Goal: Transaction & Acquisition: Purchase product/service

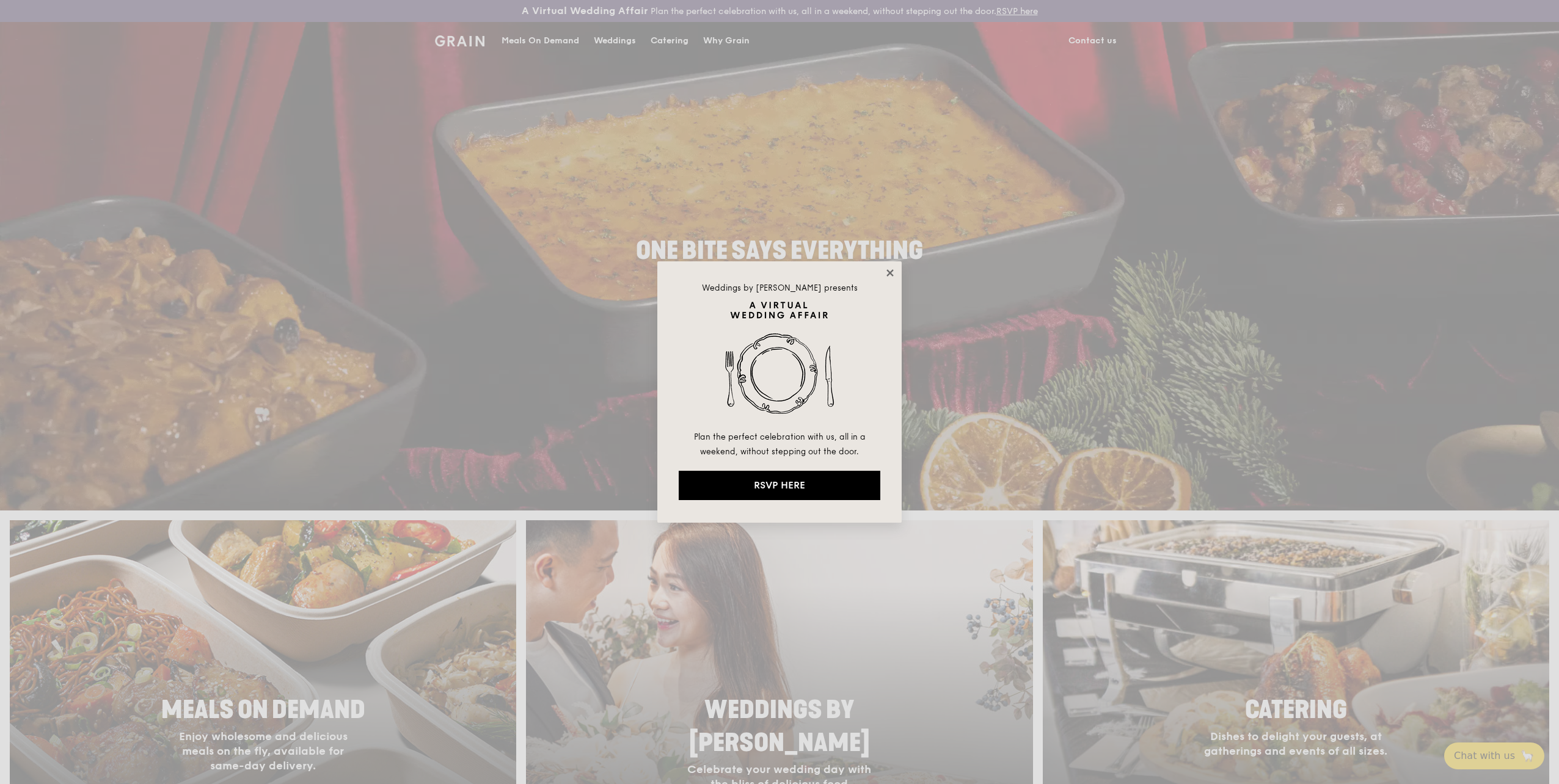
click at [891, 272] on icon at bounding box center [889, 273] width 7 height 7
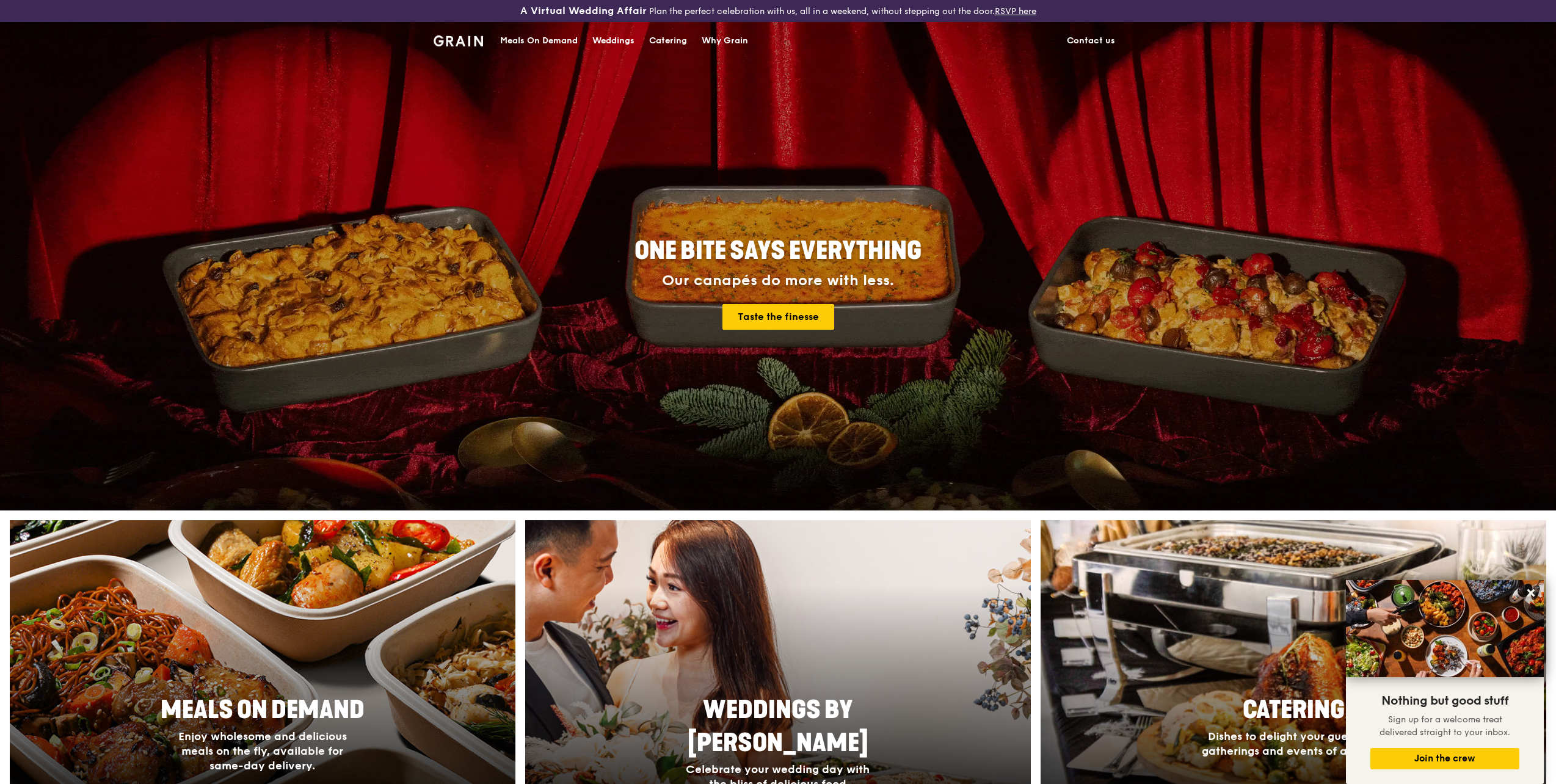
click at [558, 44] on div "Meals On Demand" at bounding box center [539, 41] width 78 height 37
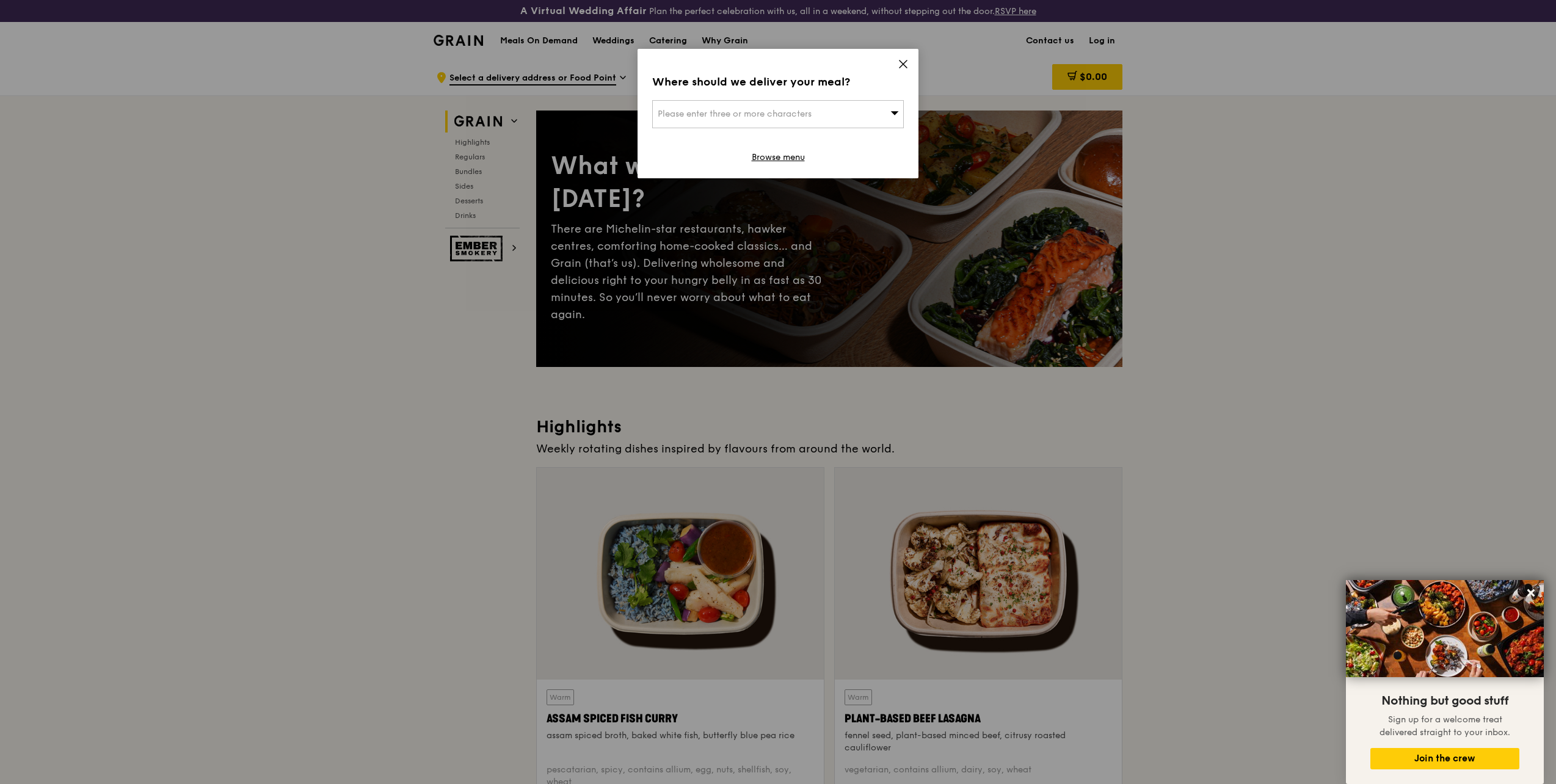
click at [908, 61] on icon at bounding box center [903, 64] width 11 height 11
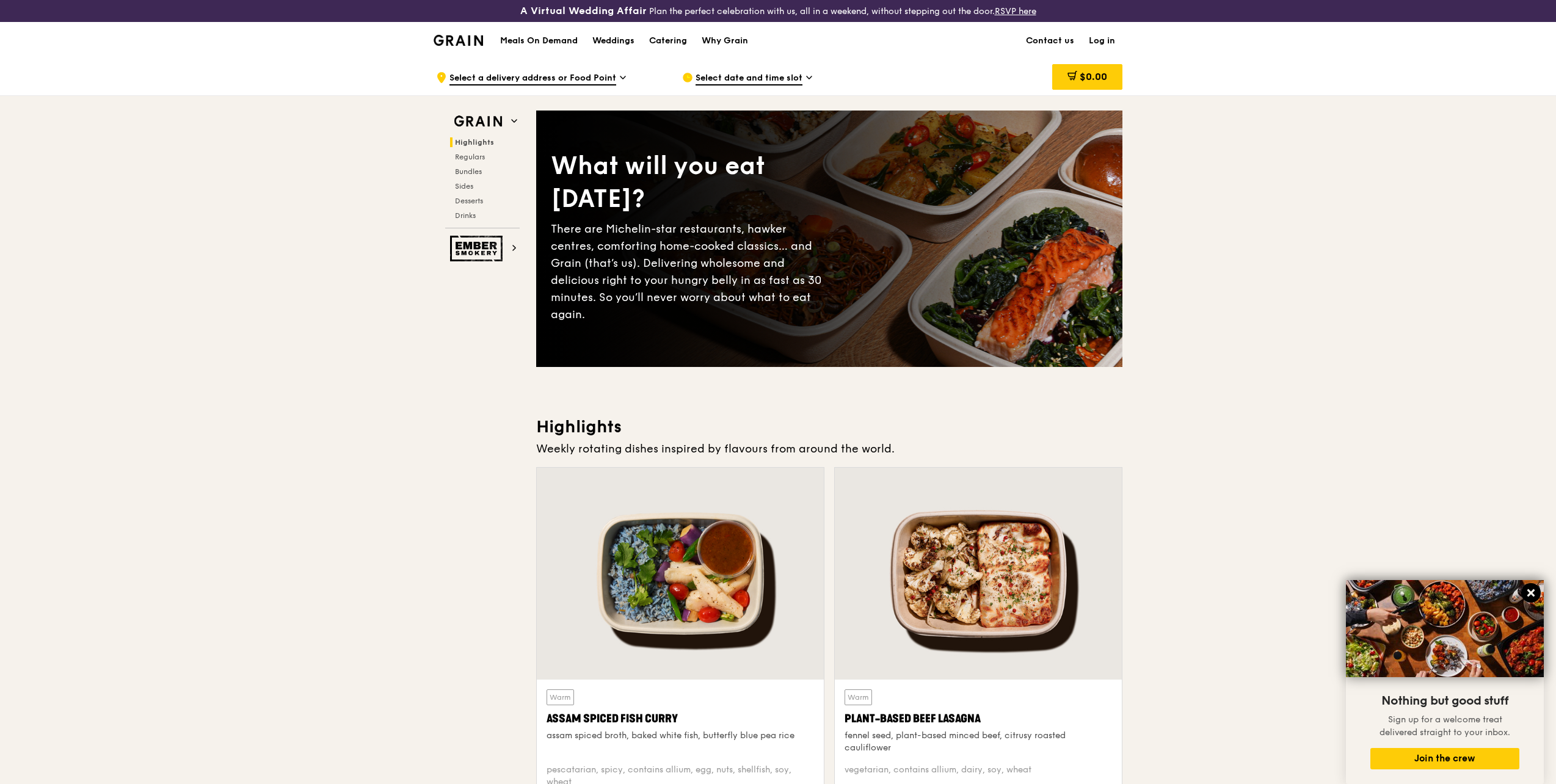
click at [1531, 592] on icon at bounding box center [1531, 592] width 7 height 7
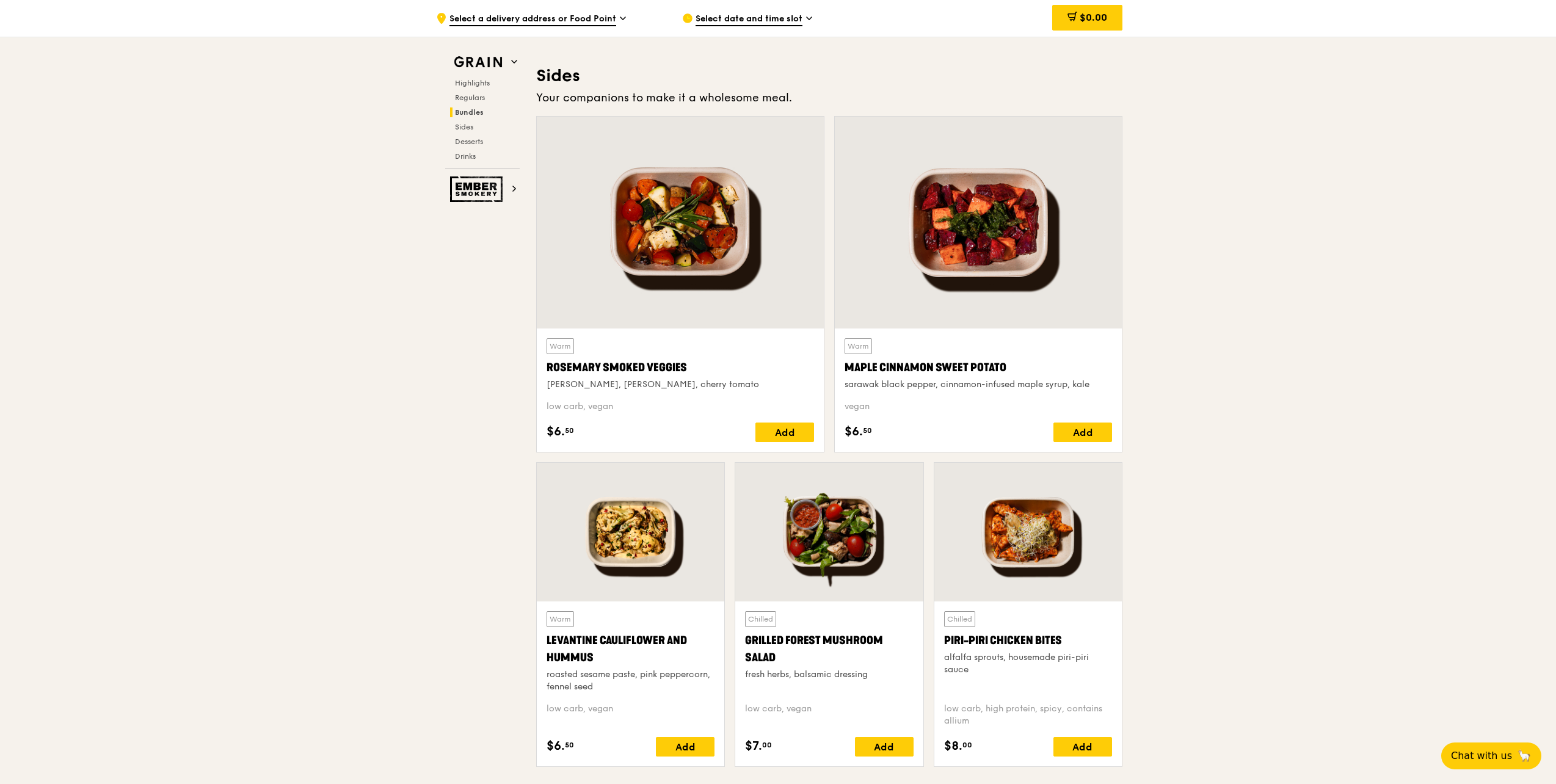
scroll to position [2747, 0]
